Goal: Transaction & Acquisition: Subscribe to service/newsletter

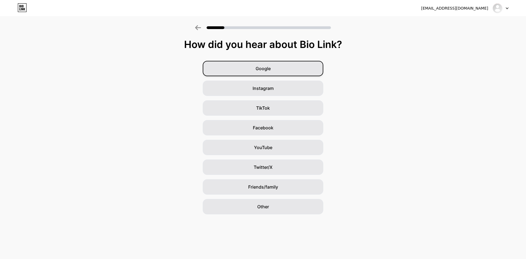
click at [262, 76] on div "Google" at bounding box center [263, 68] width 121 height 15
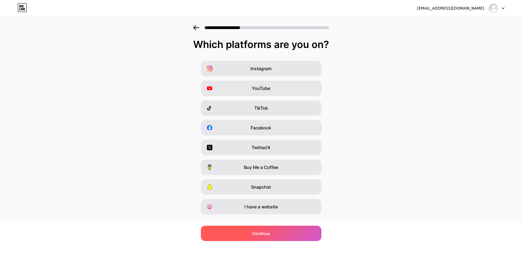
click at [265, 236] on div "Continue" at bounding box center [261, 232] width 121 height 15
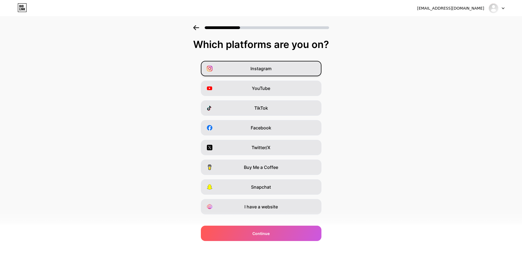
click at [263, 68] on span "Instagram" at bounding box center [260, 68] width 21 height 7
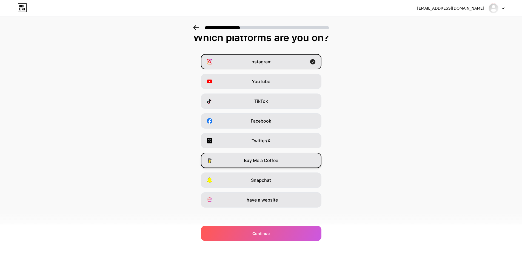
scroll to position [9, 0]
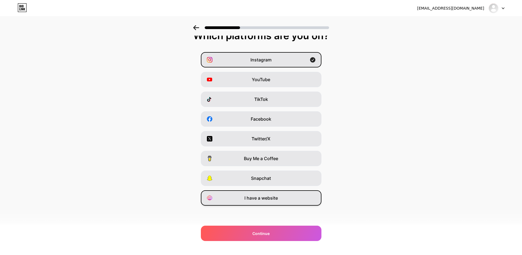
click at [267, 195] on span "I have a website" at bounding box center [260, 197] width 33 height 7
click at [265, 58] on span "Instagram" at bounding box center [260, 59] width 21 height 7
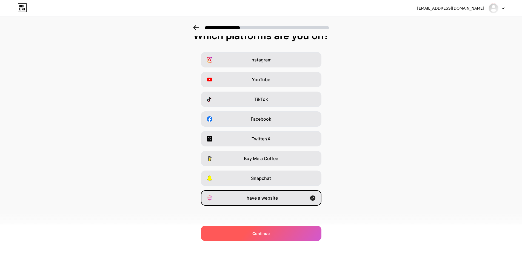
click at [271, 225] on div "Continue" at bounding box center [261, 232] width 121 height 15
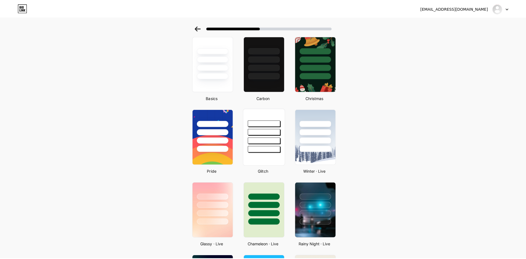
scroll to position [0, 0]
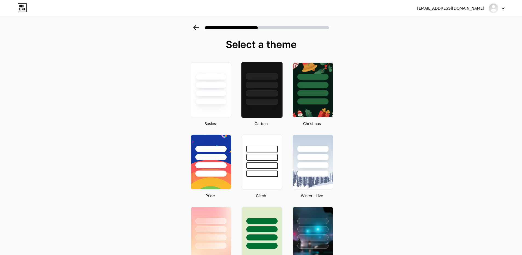
click at [252, 96] on div at bounding box center [262, 93] width 32 height 6
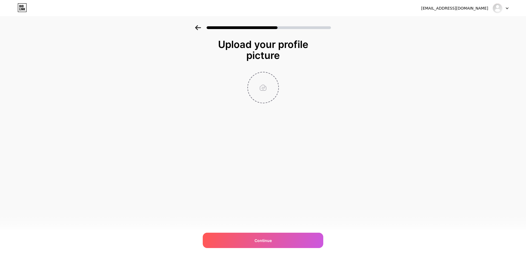
click at [262, 91] on input "file" at bounding box center [263, 87] width 30 height 30
type input "C:\fakepath\image-removebg-preview - 2025-02-15T163037.869.png"
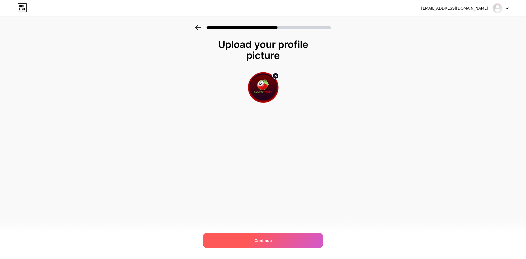
click at [259, 243] on span "Continue" at bounding box center [262, 240] width 17 height 6
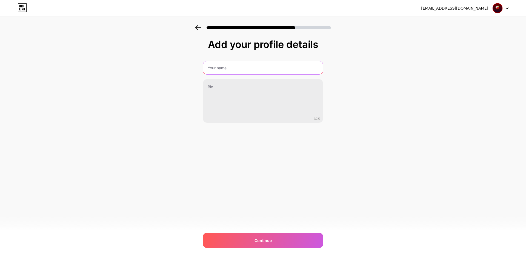
click at [222, 67] on input "text" at bounding box center [263, 67] width 120 height 13
type input "panen"
type input "PANENTOGEL"
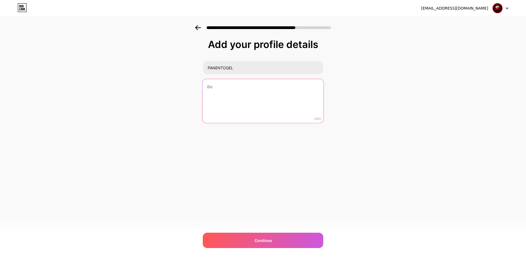
drag, startPoint x: 217, startPoint y: 90, endPoint x: 220, endPoint y: 89, distance: 3.3
click at [217, 90] on textarea at bounding box center [262, 101] width 121 height 45
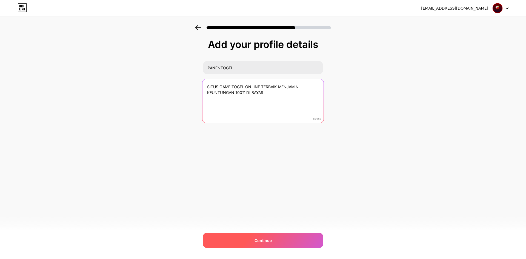
type textarea "SITUS GAME TOGEL ONLINE TERBAIK MENJAMIN KEUNTUNGAN 100% DI BAYAR"
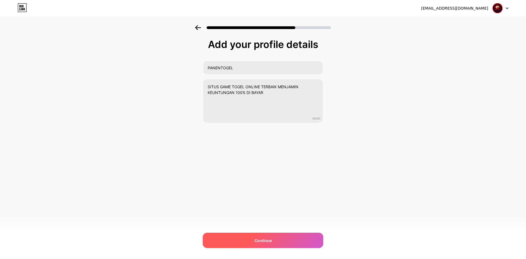
click at [255, 236] on div "Continue" at bounding box center [263, 240] width 121 height 15
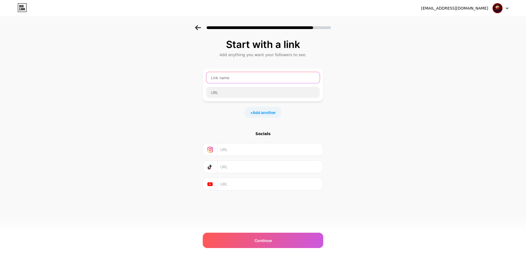
click at [256, 76] on input "text" at bounding box center [262, 77] width 113 height 11
type input "ALTER"
type input "PANENTOGEL"
click at [222, 92] on input "text" at bounding box center [262, 92] width 113 height 11
paste input "[URL][DOMAIN_NAME]"
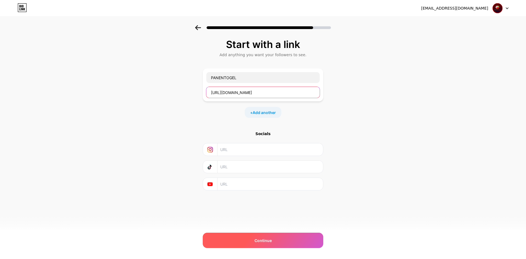
type input "[URL][DOMAIN_NAME]"
click at [267, 240] on span "Continue" at bounding box center [262, 240] width 17 height 6
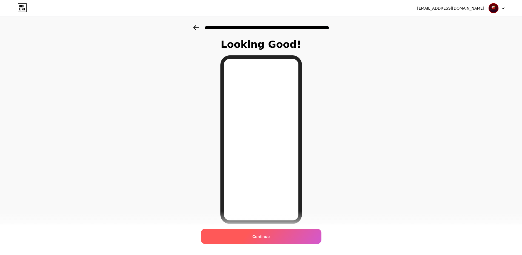
click at [260, 231] on div "Continue" at bounding box center [261, 235] width 121 height 15
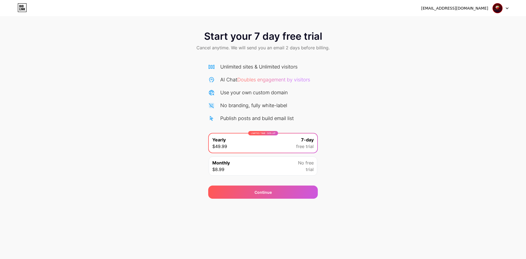
drag, startPoint x: 263, startPoint y: 167, endPoint x: 266, endPoint y: 168, distance: 3.1
click at [265, 167] on div "Monthly $8.99 No free trial" at bounding box center [263, 165] width 108 height 19
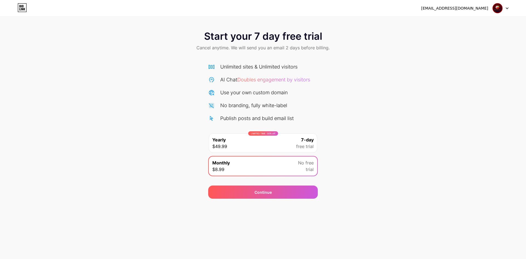
click at [374, 136] on div "Start your 7 day free trial Cancel anytime. We will send you an email 2 days be…" at bounding box center [263, 111] width 526 height 173
click at [261, 145] on div "LIMITED TIME : 50% off Yearly $49.99 7-day free trial" at bounding box center [263, 142] width 108 height 19
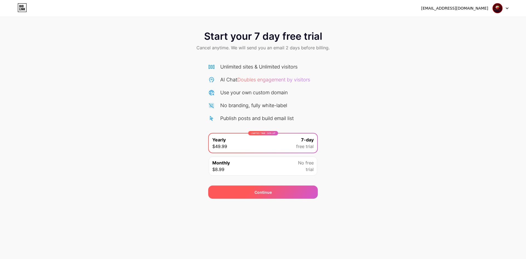
click at [267, 196] on div "Continue" at bounding box center [263, 191] width 110 height 13
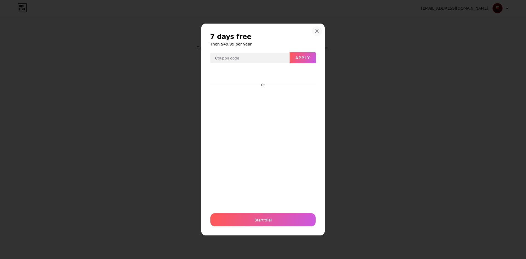
click at [317, 32] on icon at bounding box center [317, 31] width 4 height 4
